Goal: Task Accomplishment & Management: Complete application form

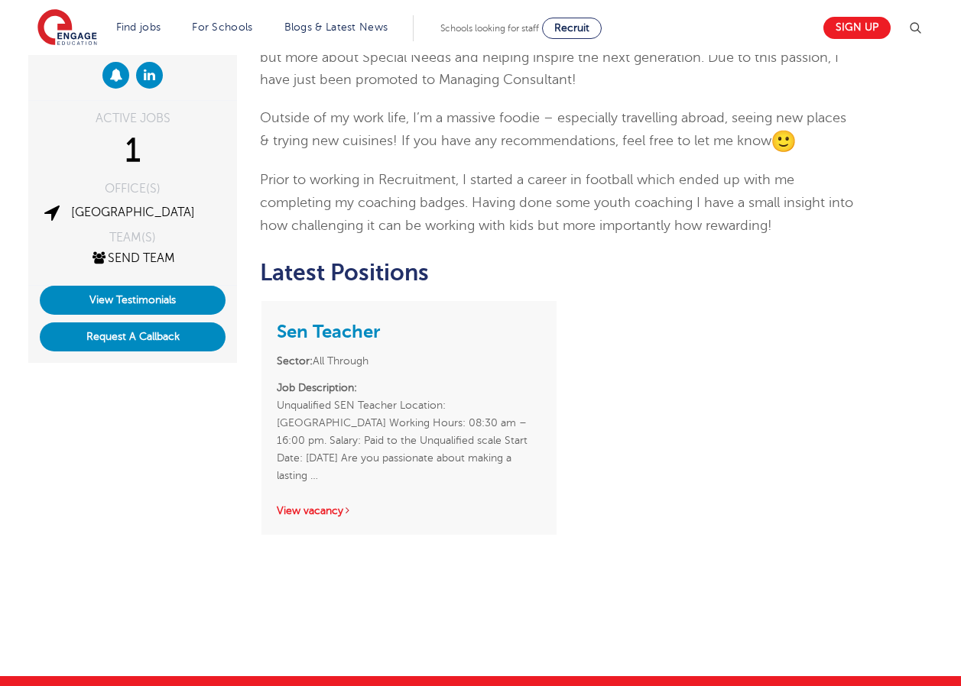
scroll to position [459, 0]
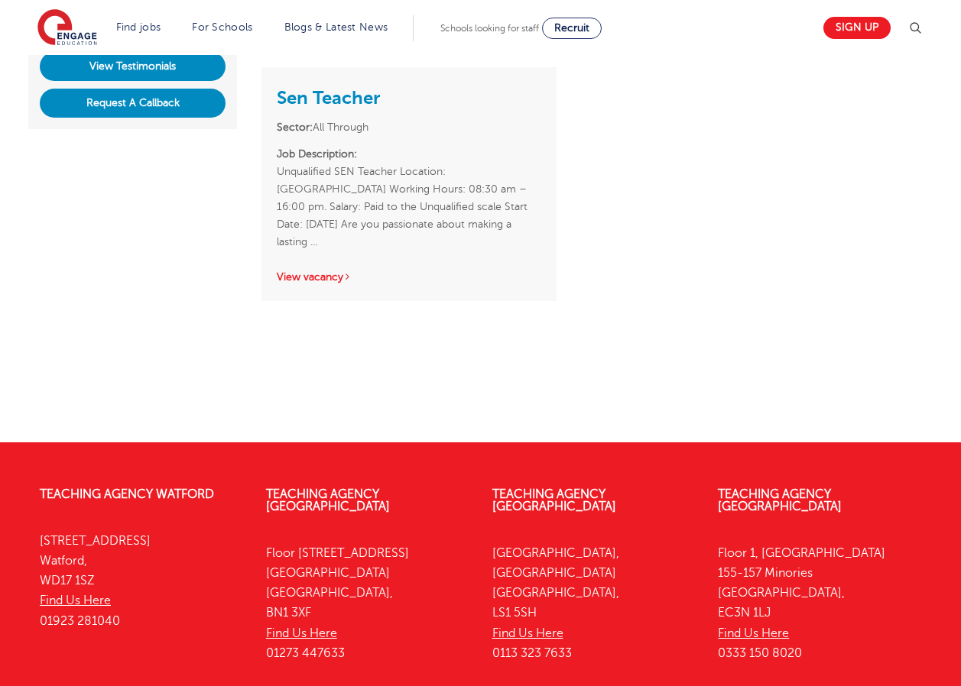
click at [346, 86] on h3 "Sen Teacher" at bounding box center [409, 97] width 264 height 28
click at [355, 92] on link "Sen Teacher" at bounding box center [328, 97] width 103 height 21
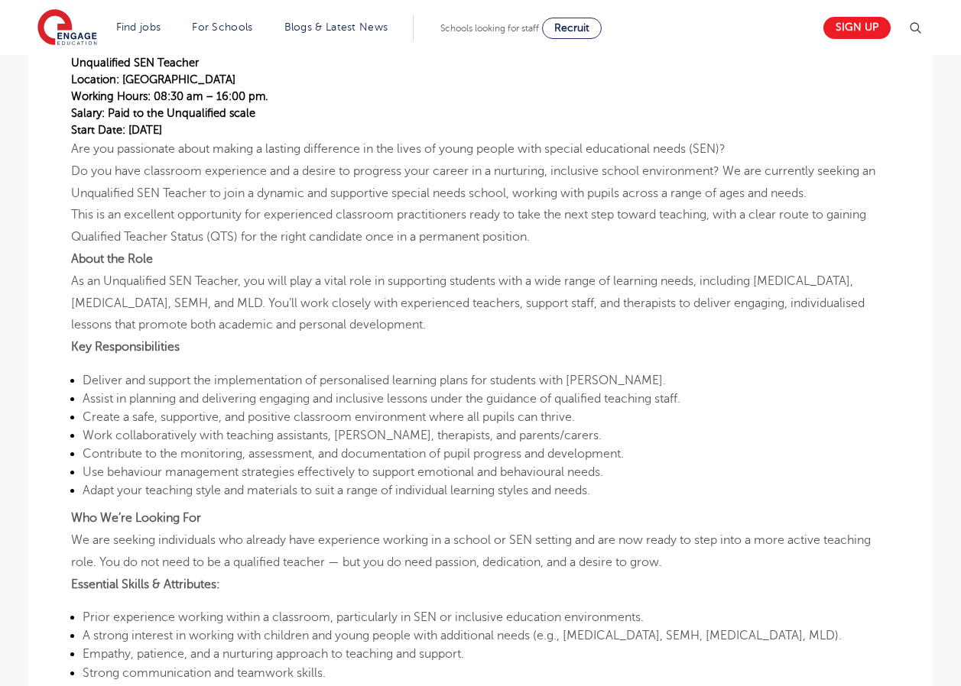
scroll to position [612, 0]
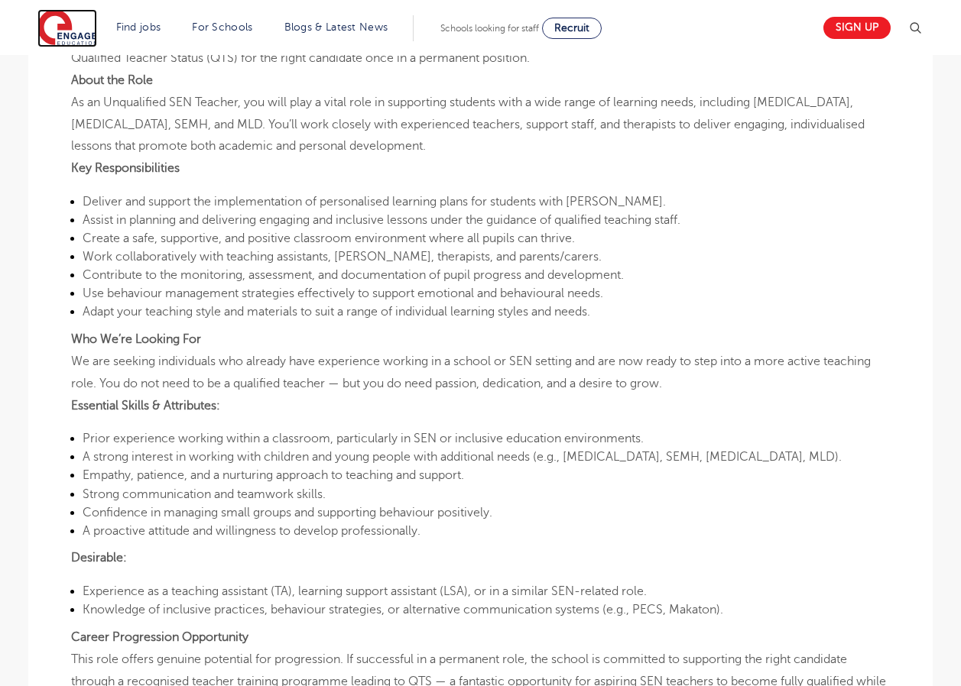
click at [55, 34] on img at bounding box center [67, 28] width 60 height 38
